Goal: Complete application form

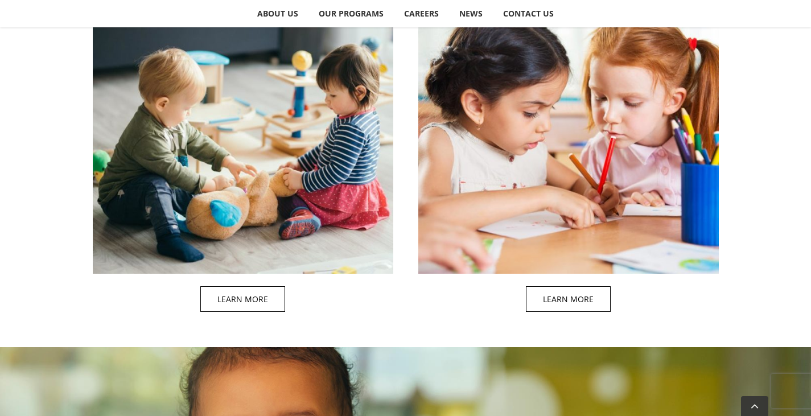
scroll to position [626, 0]
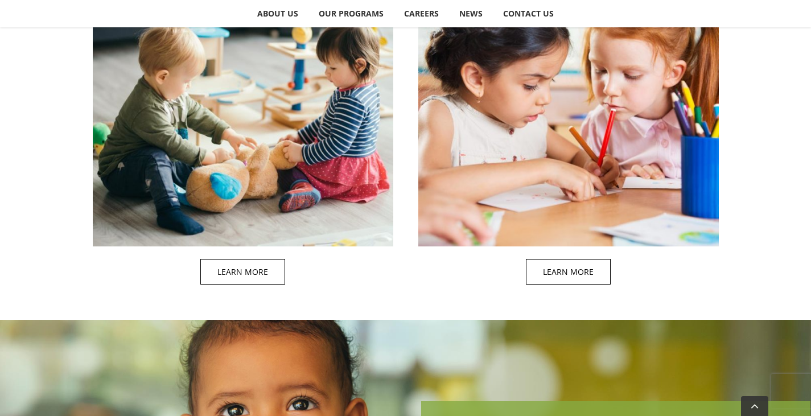
click at [245, 275] on span at bounding box center [255, 114] width 300 height 366
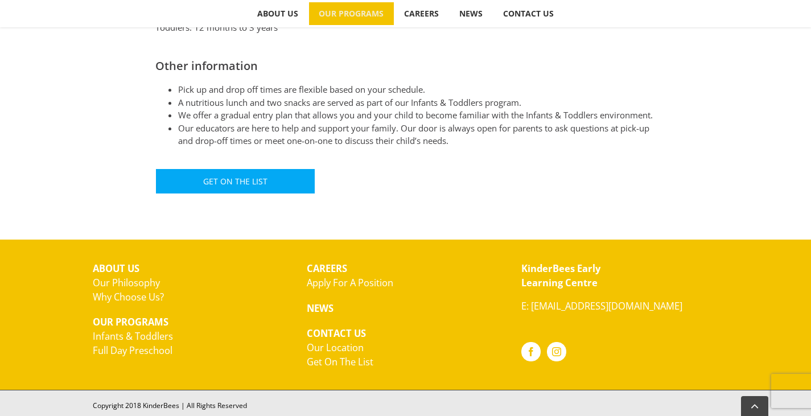
scroll to position [676, 0]
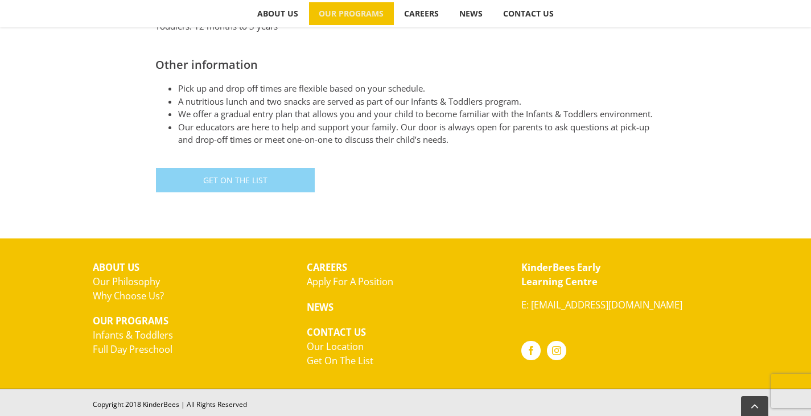
click at [272, 175] on link "Get On The List" at bounding box center [235, 180] width 160 height 26
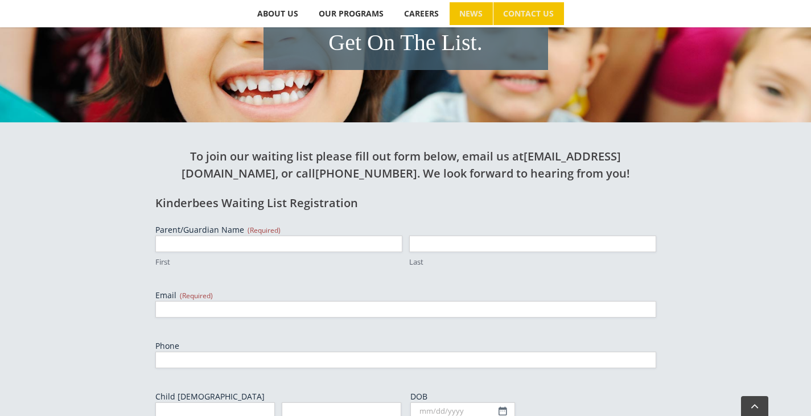
scroll to position [284, 0]
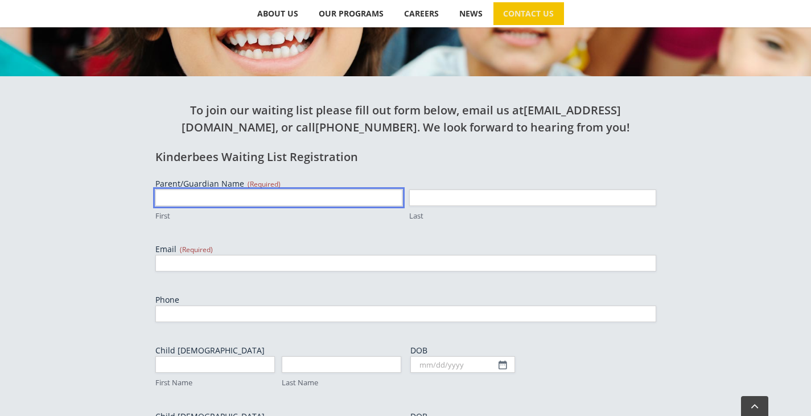
click at [243, 196] on input "First" at bounding box center [278, 197] width 247 height 16
type input "Amin"
type input "Mohajer"
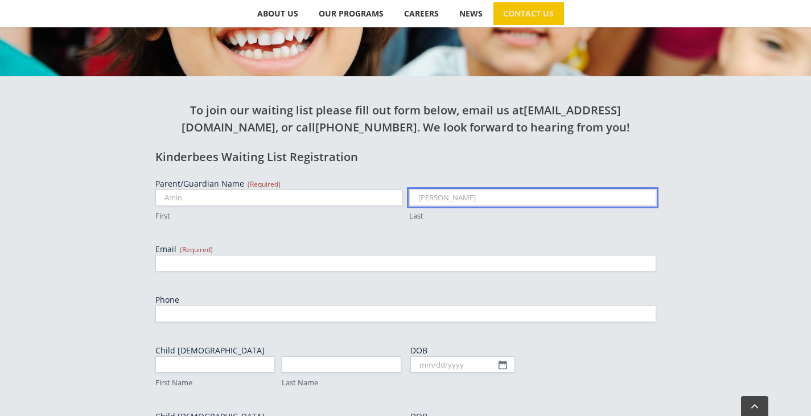
type input "scholar.mohajer@gmail.com"
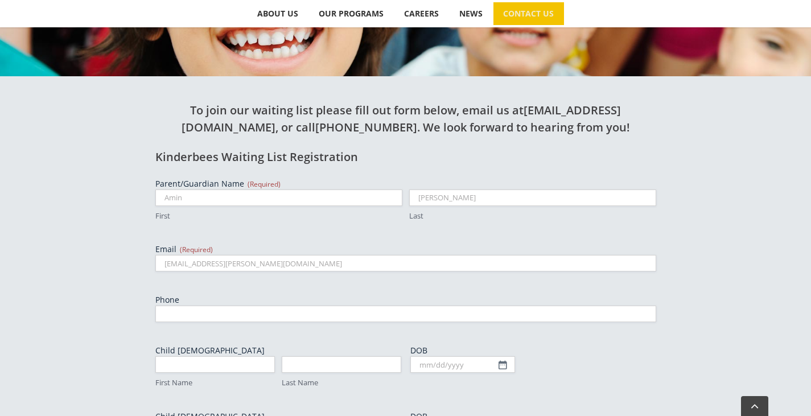
type input "2366601630"
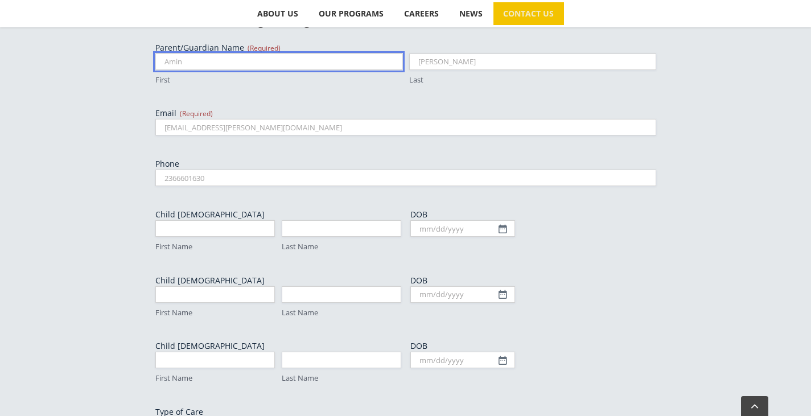
scroll to position [455, 0]
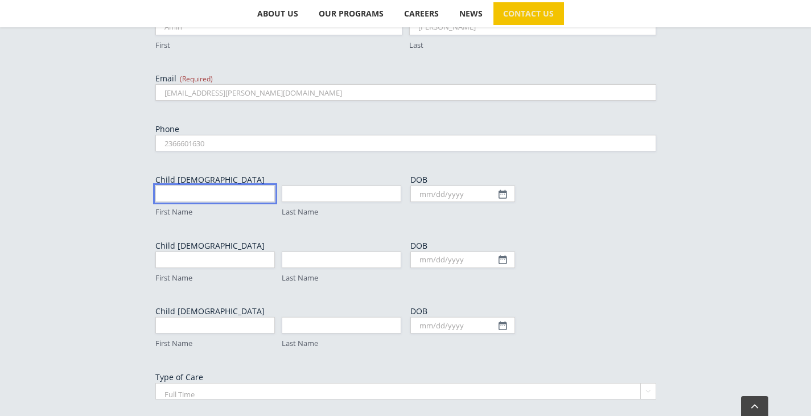
click at [183, 192] on input "First Name" at bounding box center [214, 193] width 119 height 16
type input "Nella"
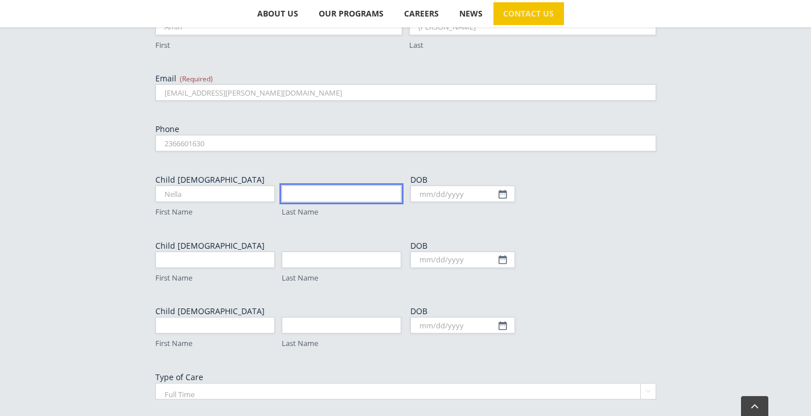
click at [298, 192] on input "Last Name" at bounding box center [341, 193] width 119 height 16
type input "Mohajer"
click at [599, 212] on div "DOB MM slash DD slash YYYY" at bounding box center [533, 195] width 246 height 43
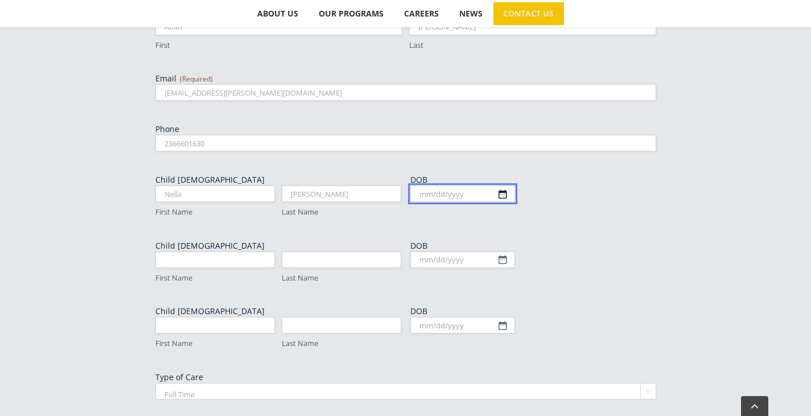
click at [424, 195] on input "DOB" at bounding box center [462, 193] width 105 height 16
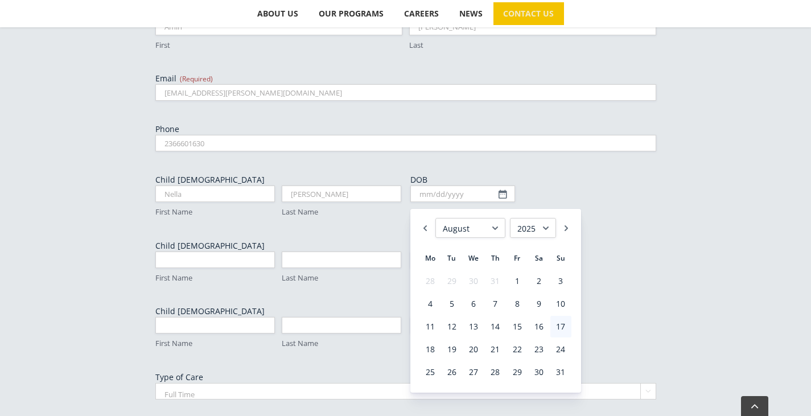
click at [494, 230] on select "January February March April May June July August September October November De…" at bounding box center [470, 228] width 70 height 20
click at [427, 304] on link "7" at bounding box center [430, 304] width 20 height 22
type input "07/07/2025"
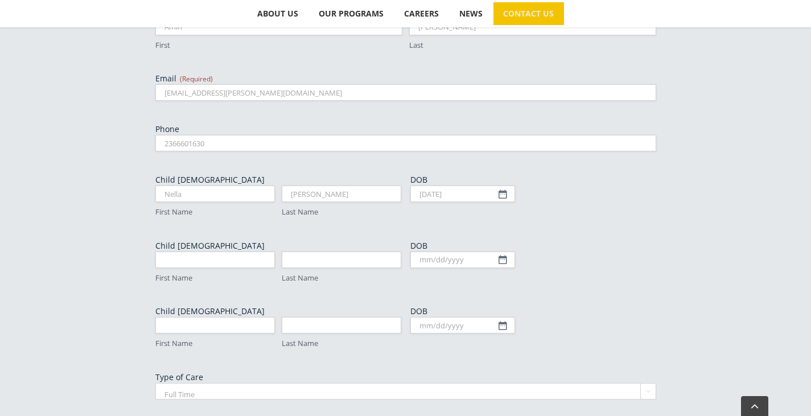
click at [617, 245] on label "DOB" at bounding box center [533, 245] width 246 height 11
click at [515, 251] on input "DOB" at bounding box center [462, 259] width 105 height 16
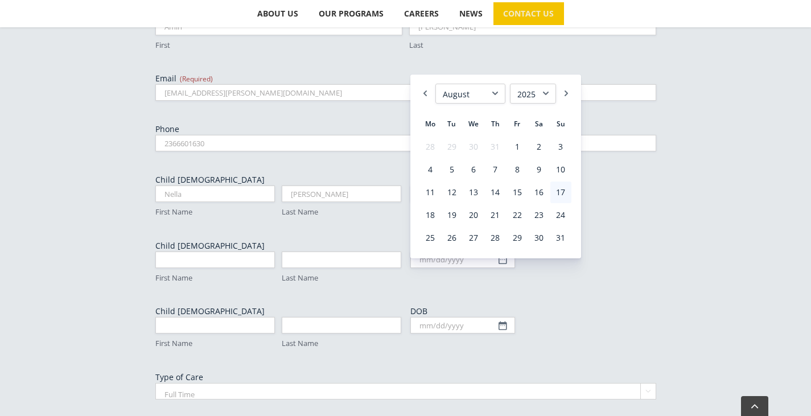
click at [96, 254] on div "To join our waiting list please fill out form below, email us at kinderbees.min…" at bounding box center [406, 213] width 626 height 614
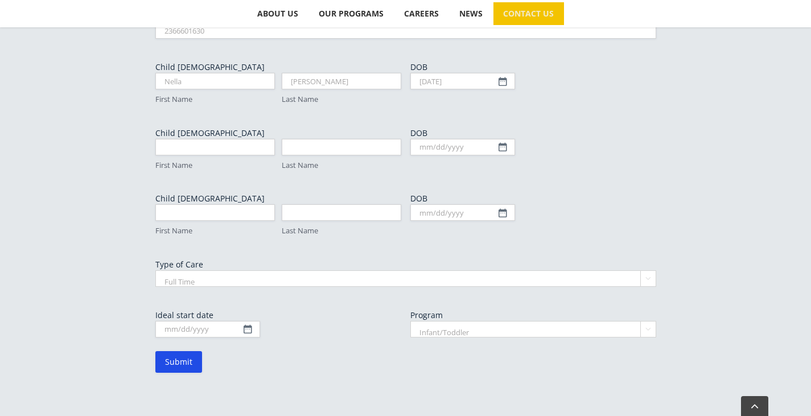
scroll to position [569, 0]
click at [233, 275] on select "Full Time Part Time" at bounding box center [405, 277] width 501 height 16
click at [155, 269] on select "Full Time Part Time" at bounding box center [405, 277] width 501 height 16
click at [104, 247] on div "To join our waiting list please fill out form below, email us at kinderbees.min…" at bounding box center [406, 99] width 626 height 614
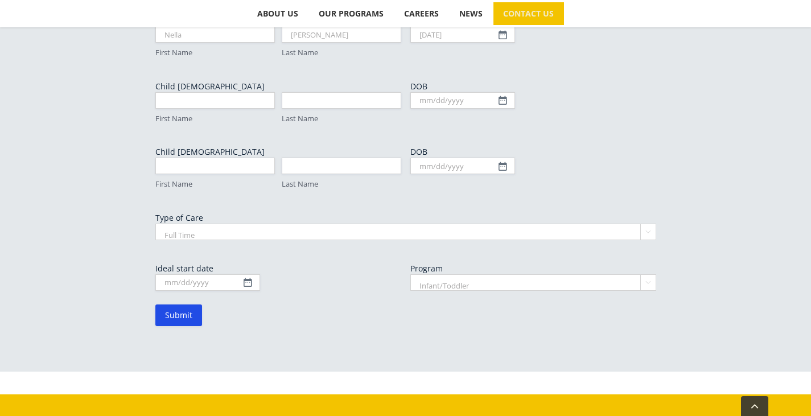
scroll to position [626, 0]
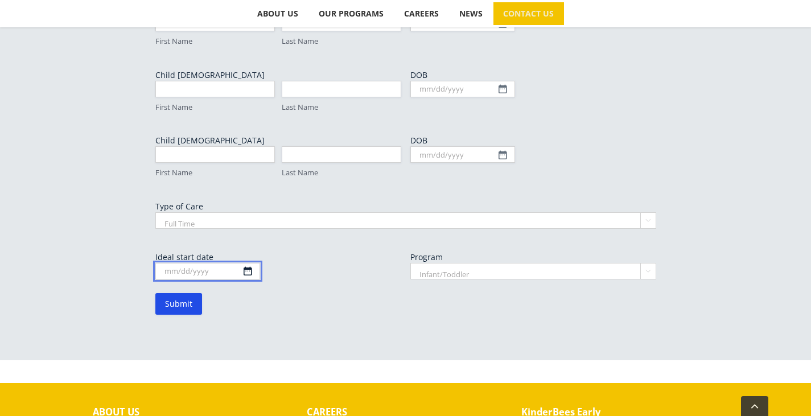
click at [170, 272] on input "Ideal start date" at bounding box center [207, 271] width 105 height 16
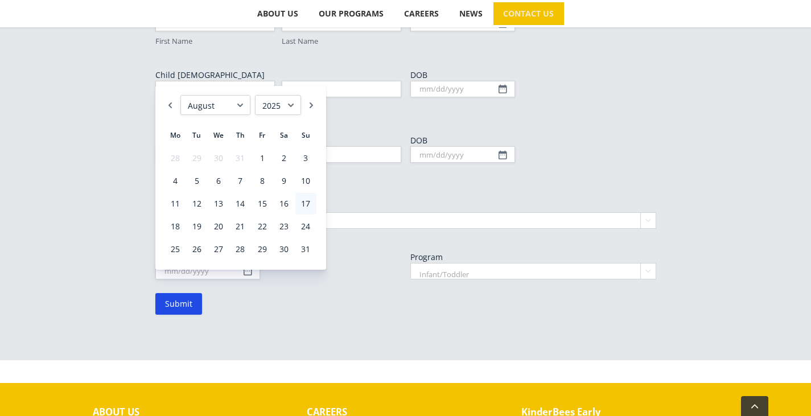
click at [295, 105] on select "1925 1926 1927 1928 1929 1930 1931 1932 1933 1934 1935 1936 1937 1938 1939 1940…" at bounding box center [278, 105] width 46 height 20
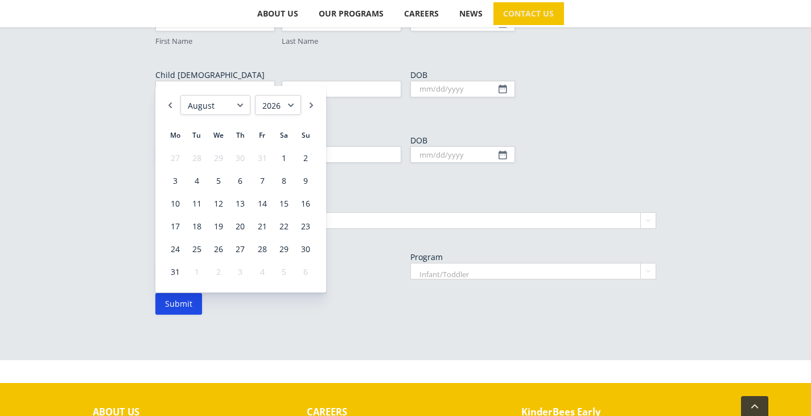
click at [239, 102] on select "January February March April May June July August September October November De…" at bounding box center [215, 105] width 70 height 20
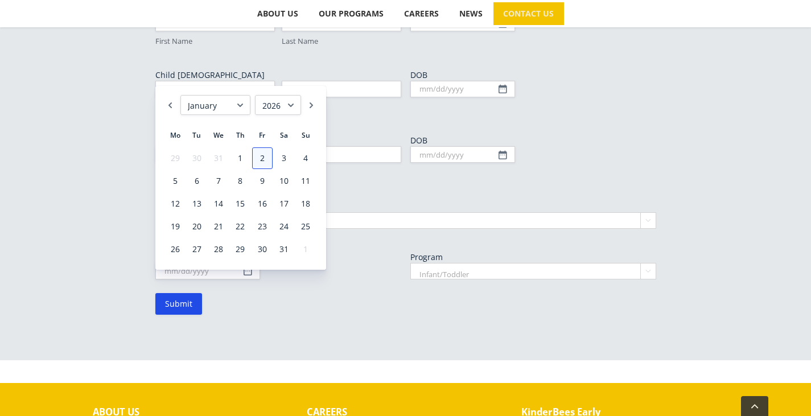
click at [266, 159] on link "2" at bounding box center [262, 158] width 20 height 22
type input "01/02/2026"
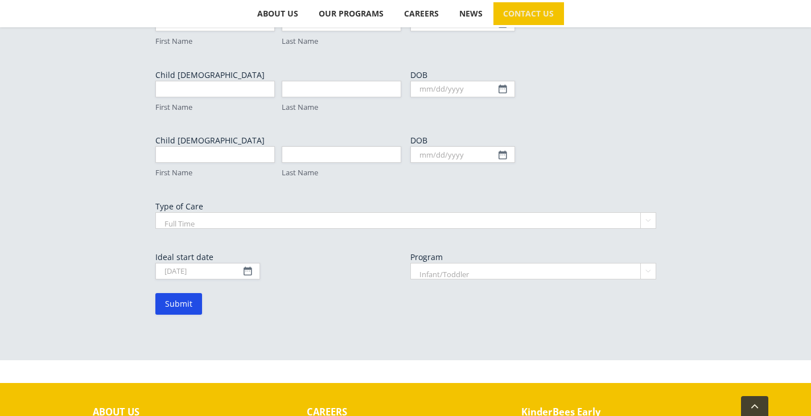
click at [113, 232] on div "To join our waiting list please fill out form below, email us at kinderbees.min…" at bounding box center [406, 42] width 626 height 614
click at [177, 300] on input "Submit" at bounding box center [178, 304] width 47 height 22
